Goal: Check status

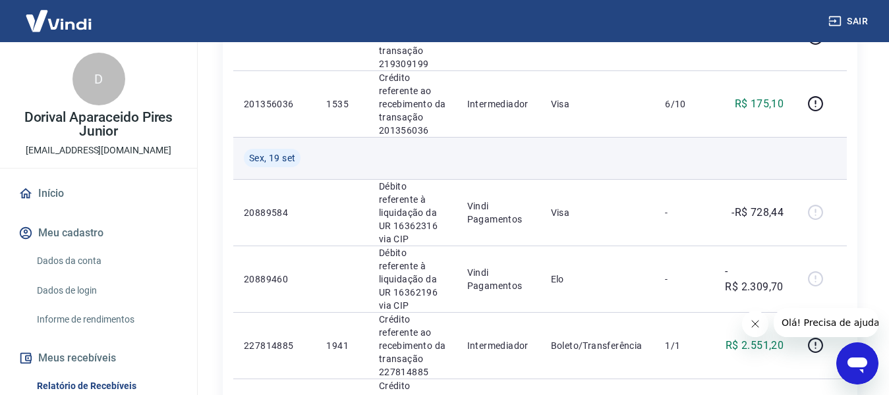
scroll to position [1515, 0]
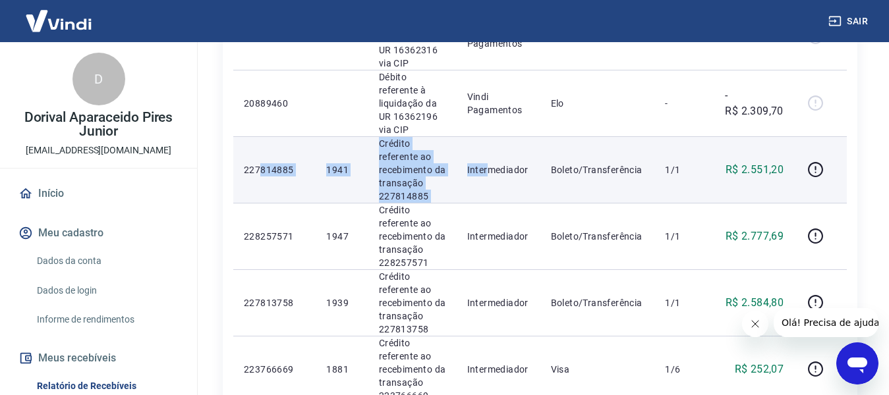
drag, startPoint x: 262, startPoint y: 155, endPoint x: 491, endPoint y: 158, distance: 228.6
click at [491, 158] on tr "227814885 1941 Crédito referente ao recebimento da transação 227814885 Intermed…" at bounding box center [539, 169] width 613 height 67
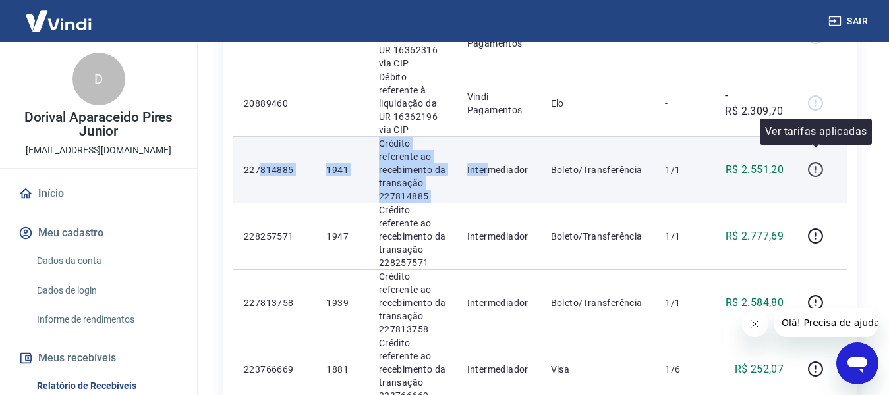
click at [813, 163] on icon "button" at bounding box center [815, 169] width 16 height 16
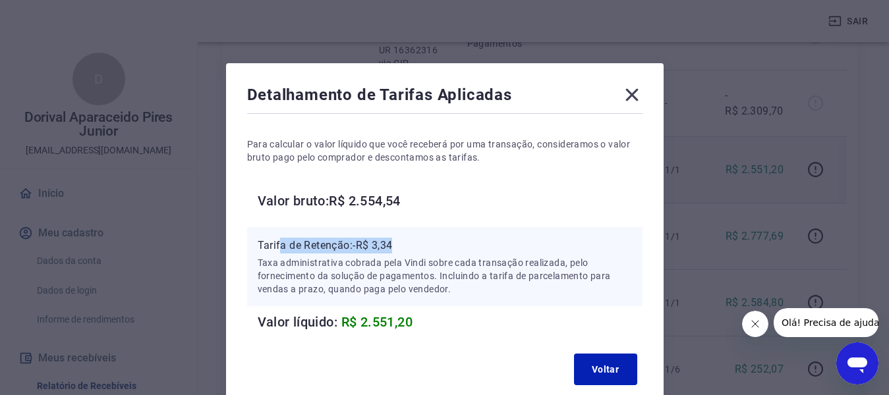
drag, startPoint x: 279, startPoint y: 249, endPoint x: 426, endPoint y: 246, distance: 147.0
click at [426, 246] on p "Tarifa de Retenção: -R$ 3,34" at bounding box center [445, 246] width 374 height 16
click at [631, 94] on icon at bounding box center [631, 95] width 13 height 13
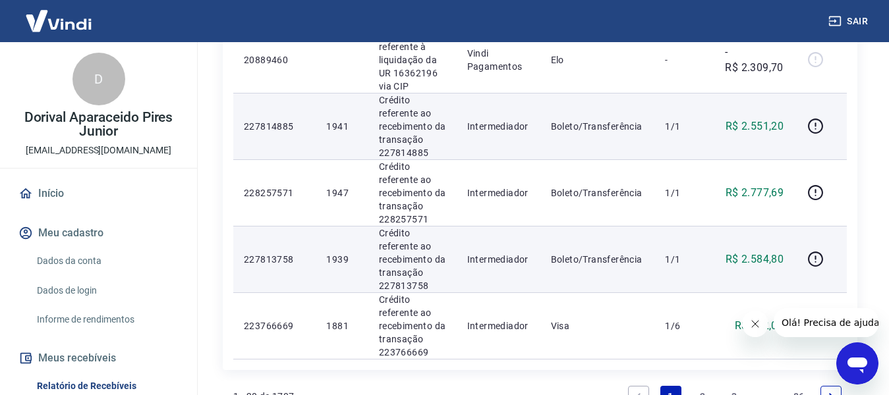
scroll to position [1581, 0]
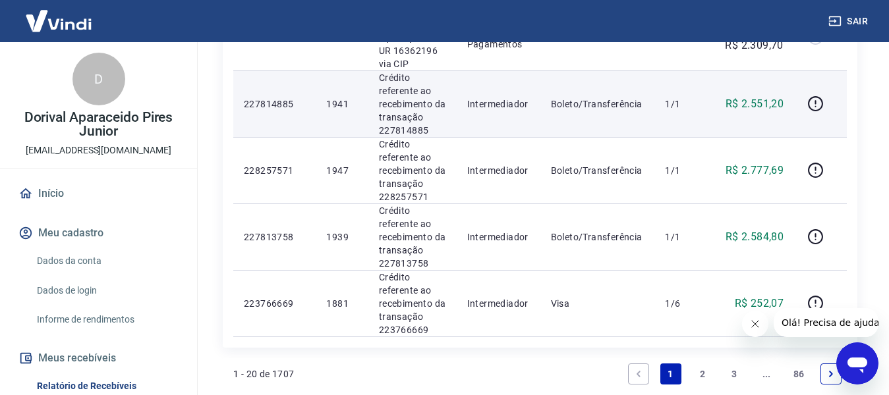
click at [699, 366] on link "2" at bounding box center [702, 374] width 21 height 21
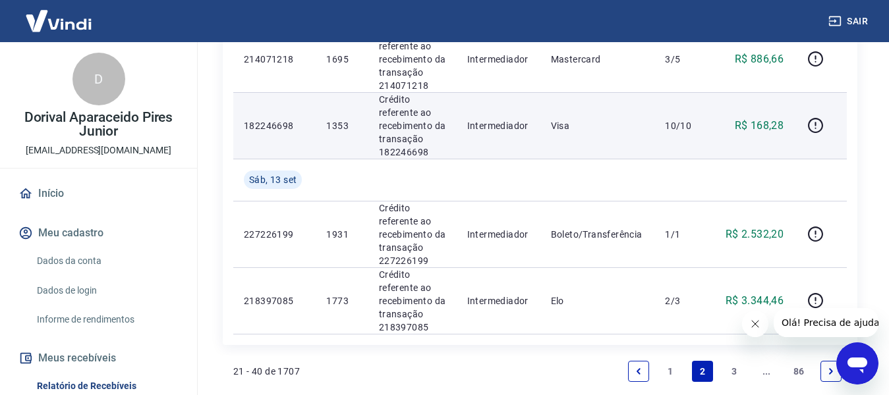
scroll to position [1649, 0]
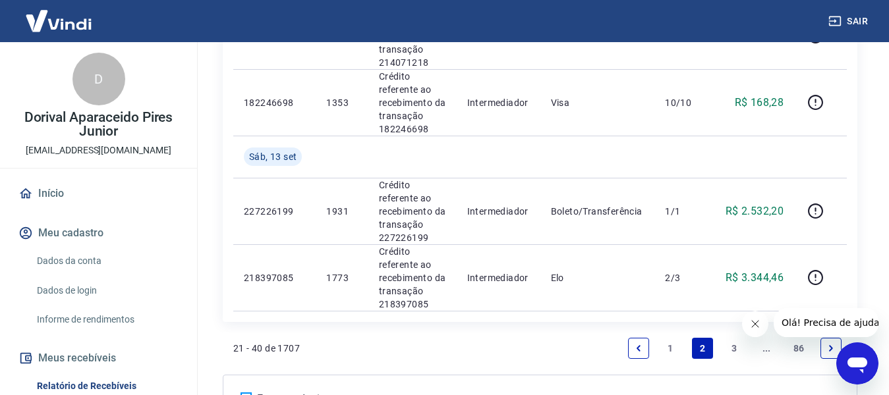
click at [731, 344] on link "3" at bounding box center [734, 348] width 21 height 21
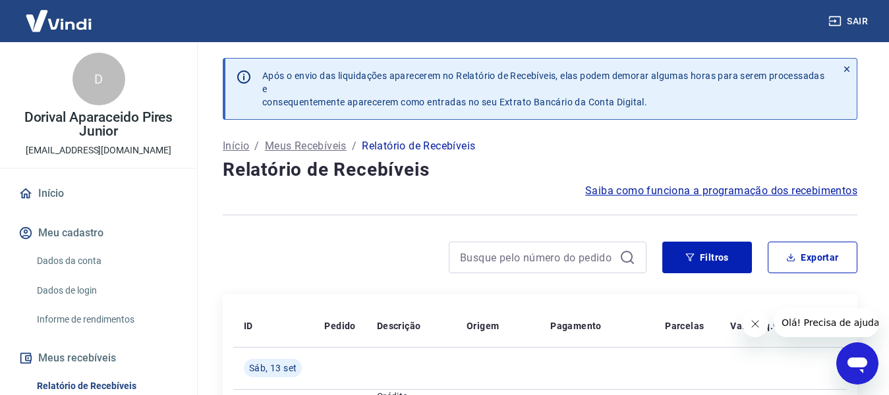
scroll to position [266, 0]
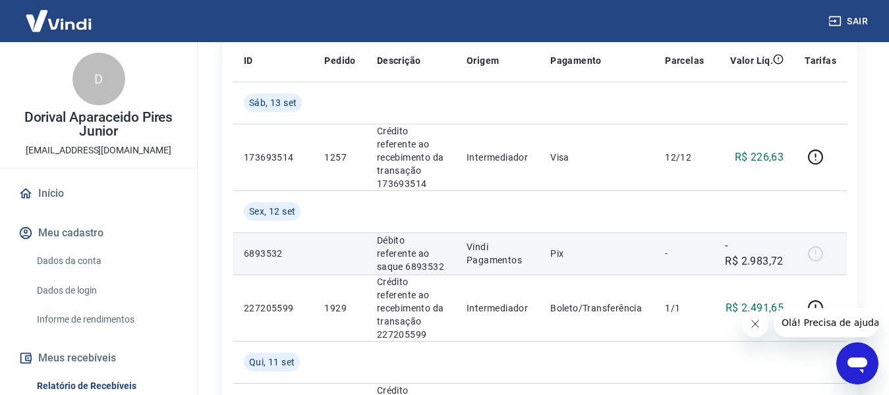
click at [812, 255] on div at bounding box center [820, 253] width 32 height 21
click at [513, 262] on p "Vindi Pagamentos" at bounding box center [497, 253] width 63 height 26
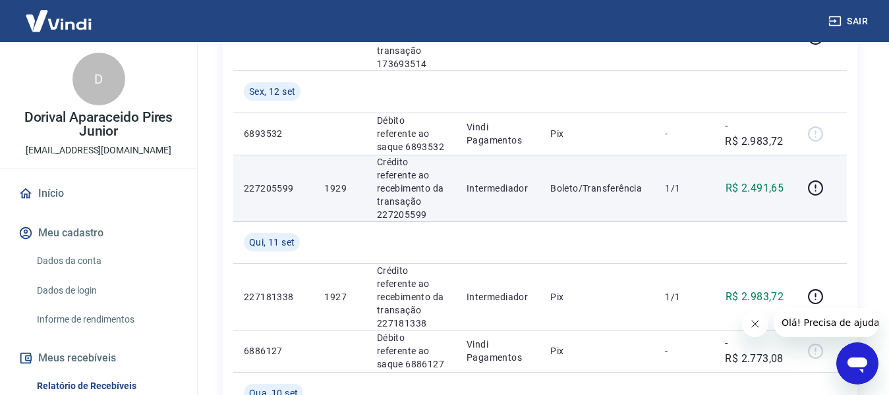
scroll to position [397, 0]
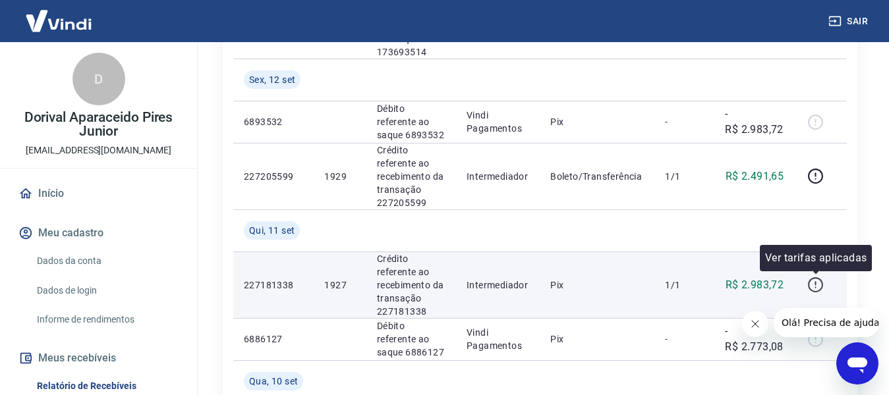
click at [817, 286] on icon "button" at bounding box center [815, 285] width 16 height 16
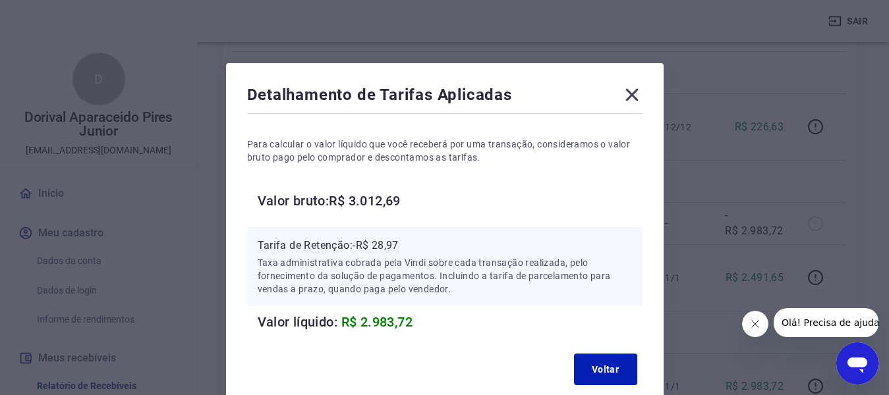
scroll to position [266, 0]
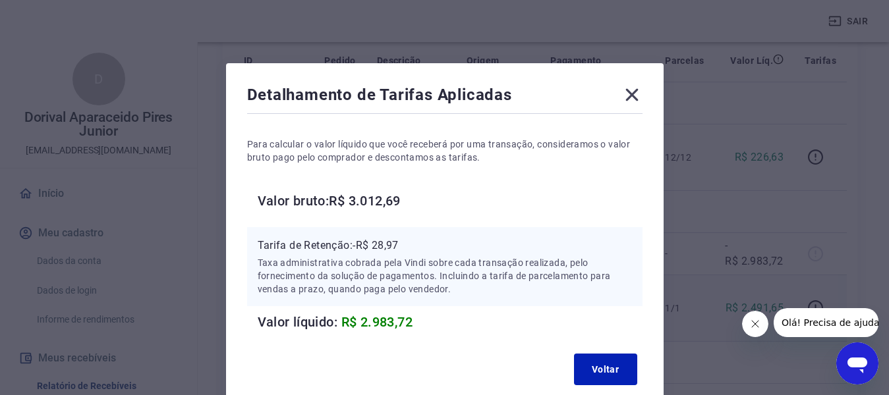
click at [639, 92] on icon at bounding box center [631, 94] width 21 height 21
